Goal: Transaction & Acquisition: Purchase product/service

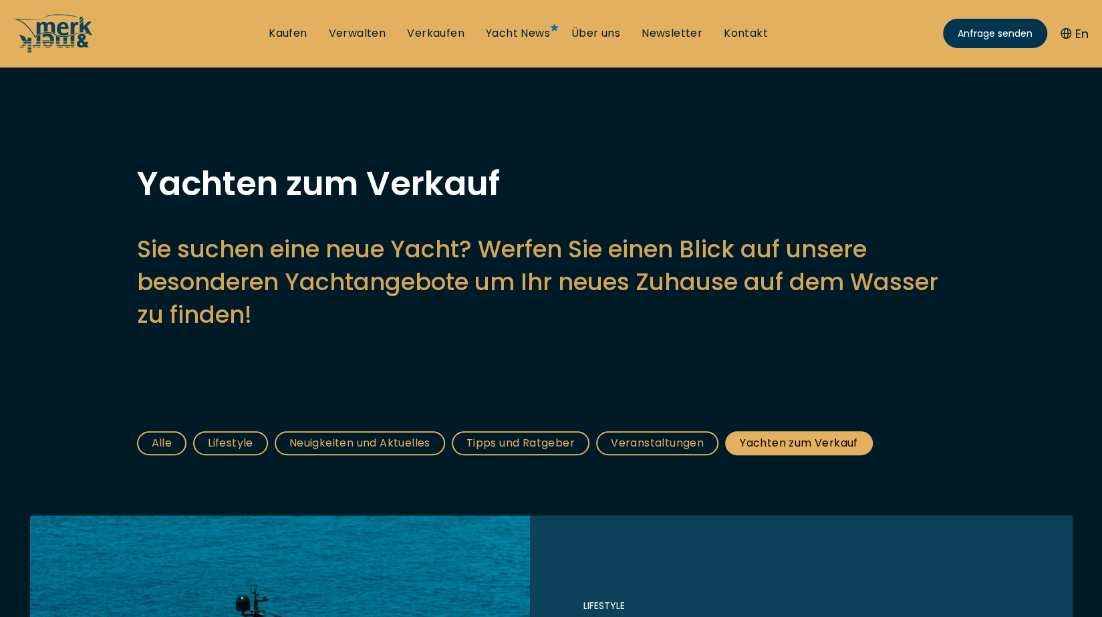
scroll to position [267, 0]
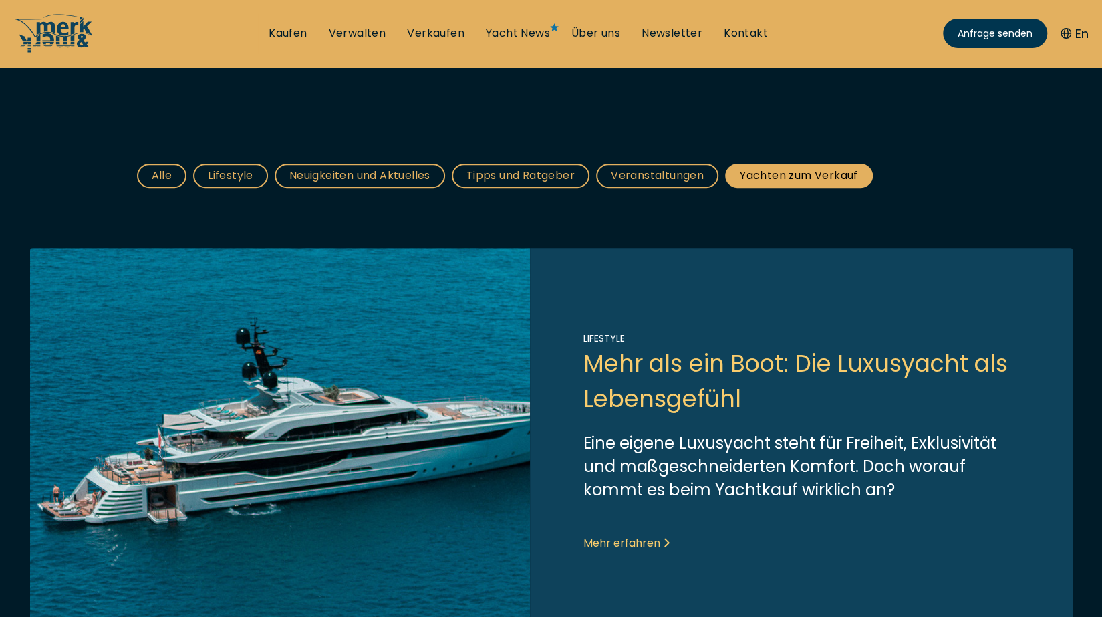
click at [172, 180] on link "Alle" at bounding box center [162, 176] width 50 height 24
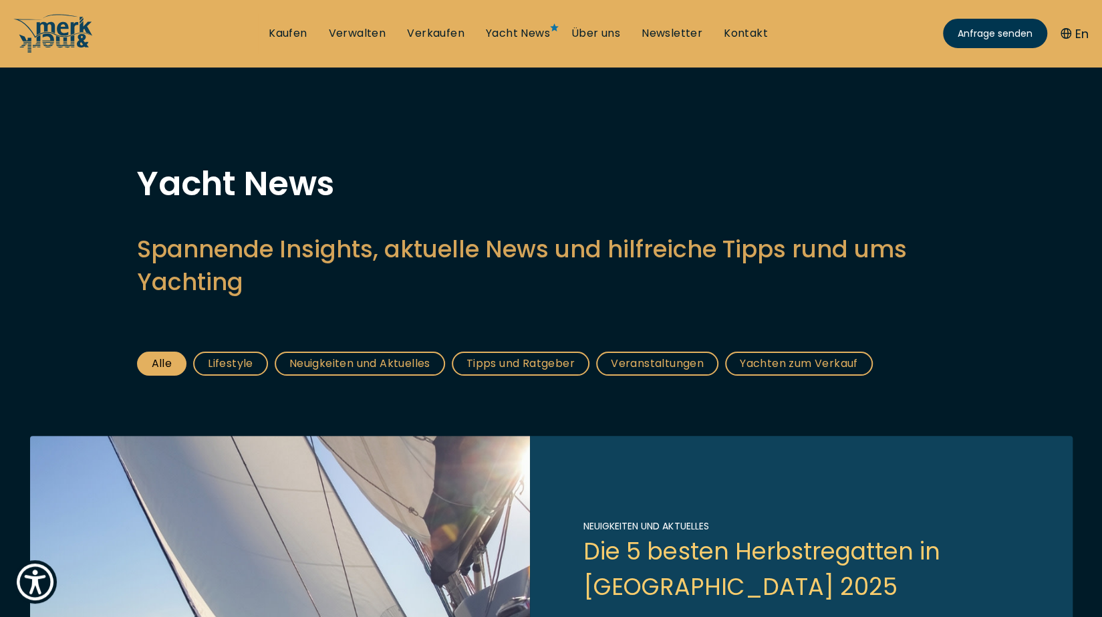
click at [800, 370] on link "Yachten zum Verkauf" at bounding box center [799, 363] width 148 height 24
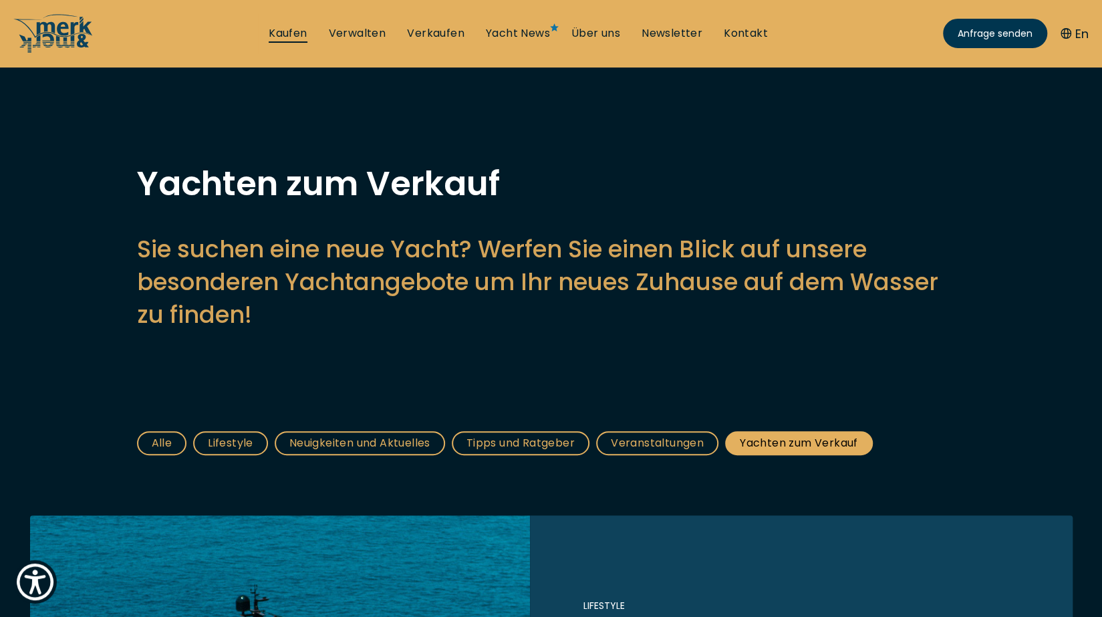
click at [299, 29] on link "Kaufen" at bounding box center [288, 33] width 38 height 15
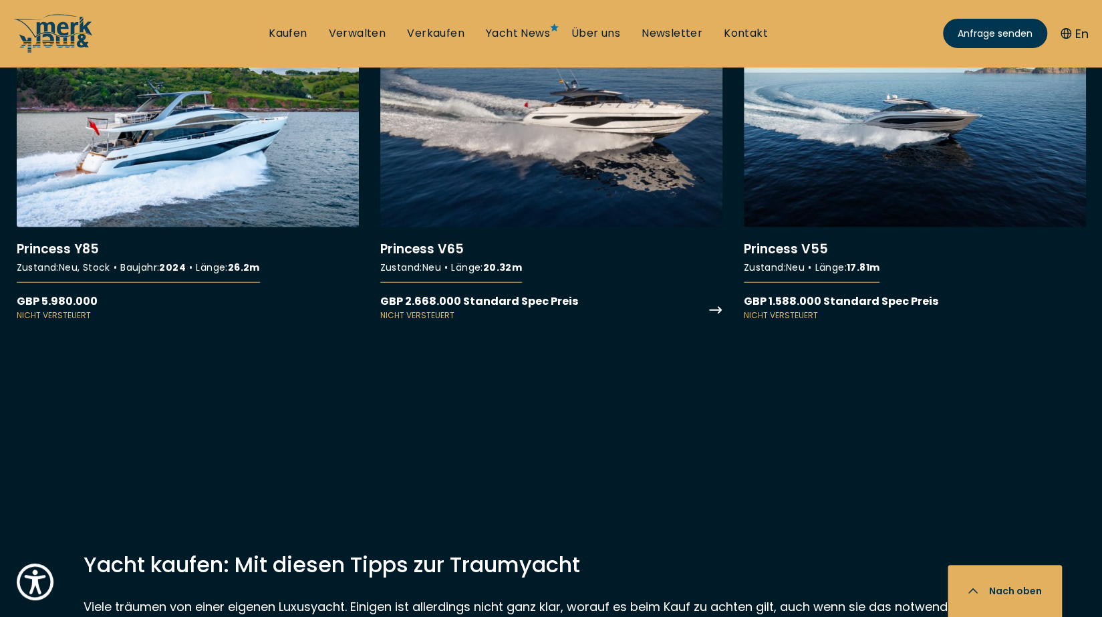
scroll to position [12295, 0]
